Goal: Task Accomplishment & Management: Manage account settings

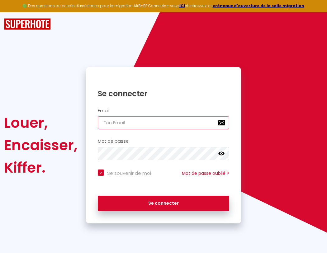
type input "l"
checkbox input "true"
type input "le"
checkbox input "true"
type input "les"
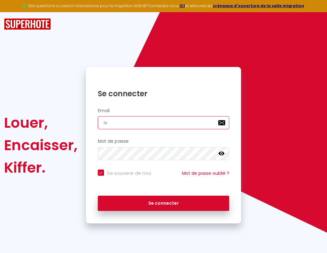
checkbox input "true"
type input "lesp"
checkbox input "true"
type input "lespa"
checkbox input "true"
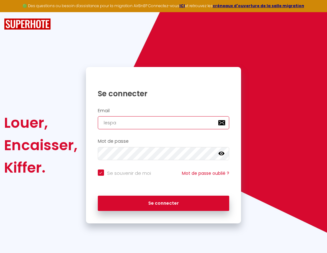
type input "lespac"
checkbox input "true"
type input "lespace"
checkbox input "true"
type input "lespaced"
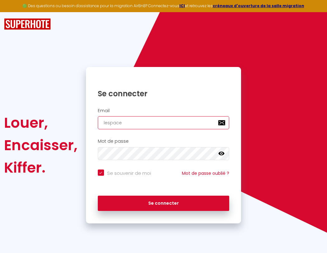
checkbox input "true"
type input "l"
checkbox input "true"
type input "lespacede"
checkbox input "true"
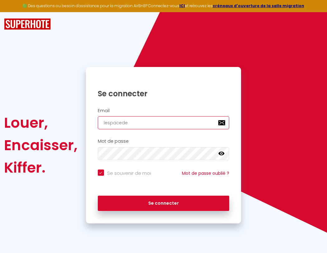
type input "le"
checkbox input "true"
type input "lespacedet"
checkbox input "true"
type input "les"
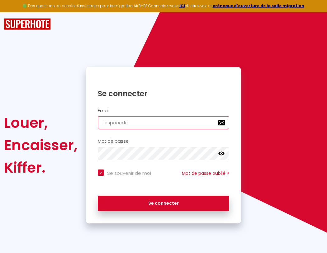
checkbox input "true"
type input "lespacedete"
checkbox input "true"
type input "lesp"
checkbox input "true"
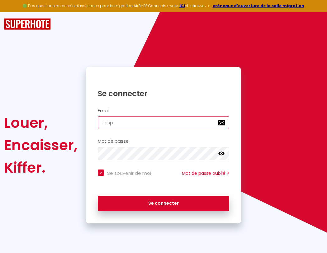
type input "lespacedeten"
checkbox input "true"
type input "lespa"
checkbox input "true"
type input "lespacedetent"
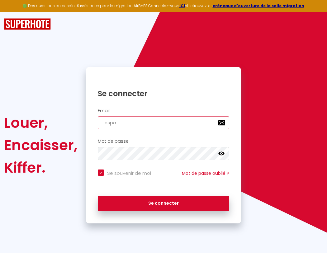
checkbox input "true"
type input "lespac"
checkbox input "true"
type input "l"
checkbox input "true"
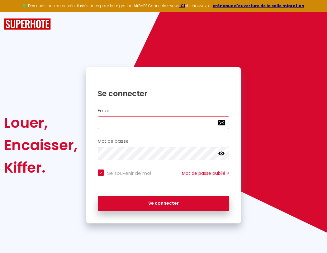
type input "lespace"
checkbox input "true"
type input "lespacedetente@"
checkbox input "true"
type input "lespacedetente@g"
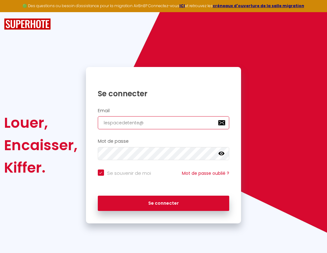
checkbox input "true"
type input "lespacedetente@gm"
checkbox input "true"
type input "lespacedetente@gma"
checkbox input "true"
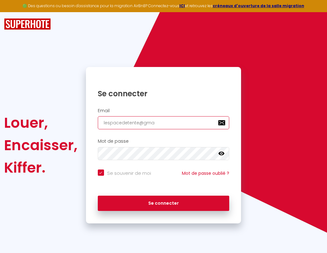
type input "lespacedete"
checkbox input "true"
type input "lespacedetente@gmai"
checkbox input "true"
